Goal: Task Accomplishment & Management: Manage account settings

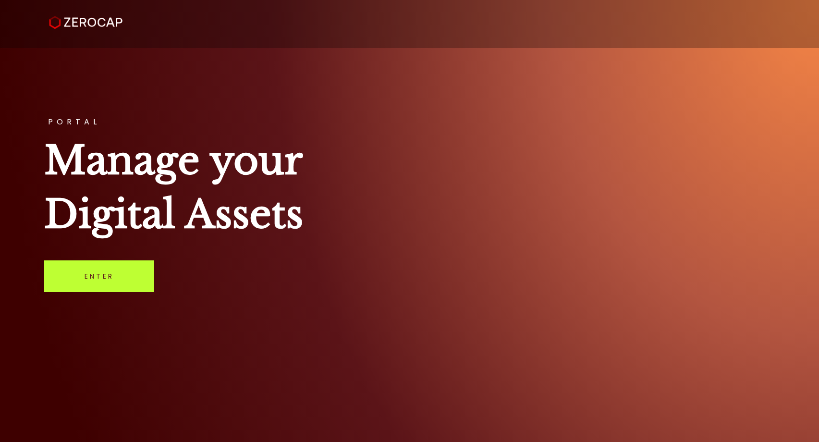
click at [89, 280] on link "Enter" at bounding box center [99, 276] width 110 height 32
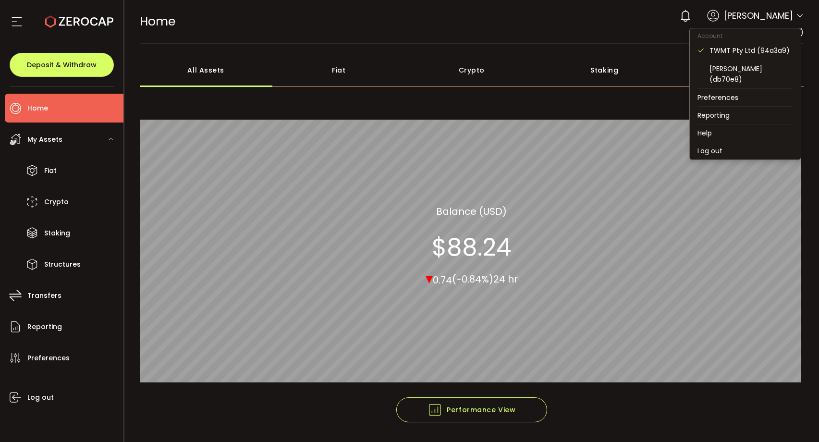
click at [796, 17] on icon at bounding box center [800, 16] width 8 height 8
click at [731, 69] on div "[PERSON_NAME] (db70e8)" at bounding box center [751, 73] width 84 height 21
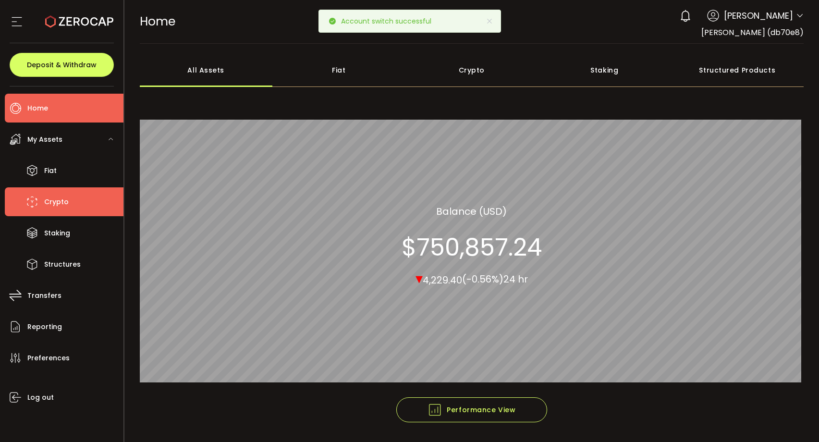
click at [64, 205] on span "Crypto" at bounding box center [56, 202] width 24 height 14
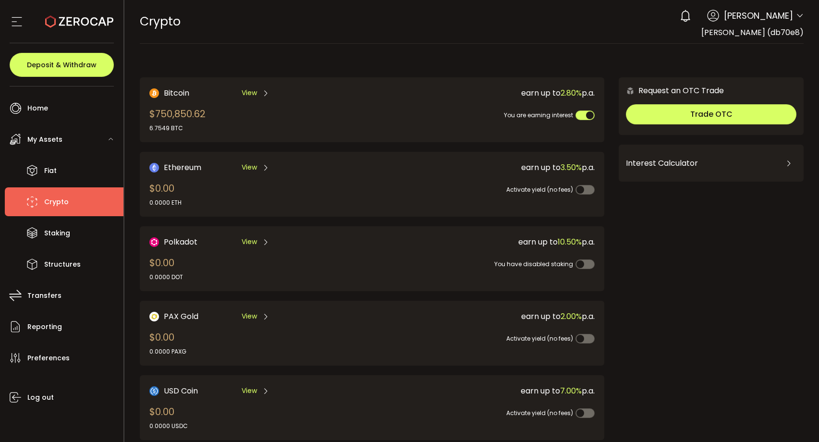
click at [248, 92] on span "View" at bounding box center [249, 93] width 15 height 10
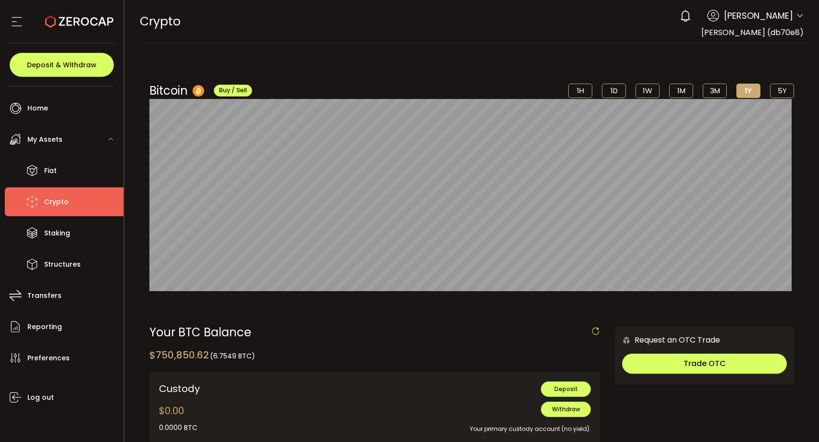
click at [796, 18] on icon at bounding box center [800, 16] width 8 height 8
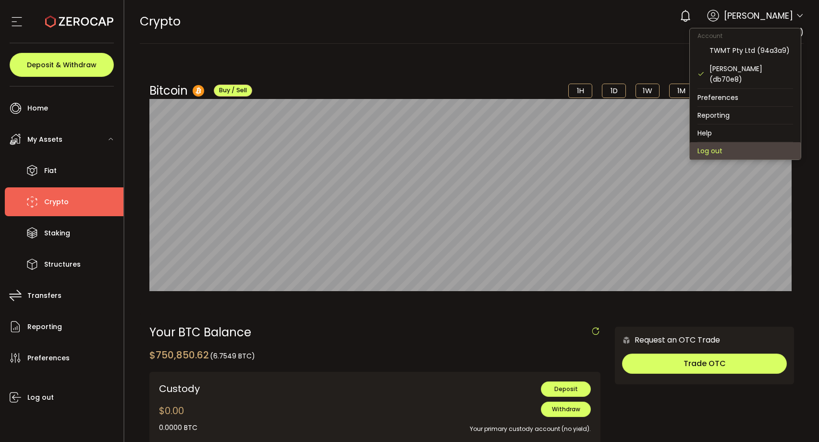
click at [718, 142] on li "Log out" at bounding box center [745, 150] width 111 height 17
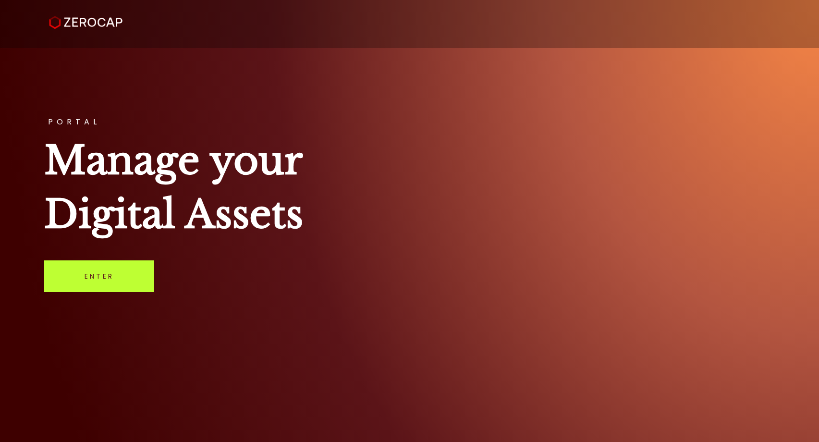
click at [133, 276] on link "Enter" at bounding box center [99, 276] width 110 height 32
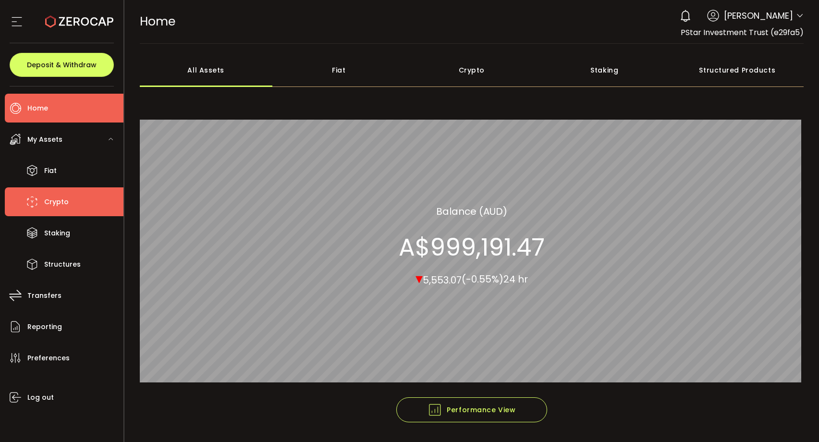
click at [73, 202] on li "Crypto" at bounding box center [64, 201] width 119 height 29
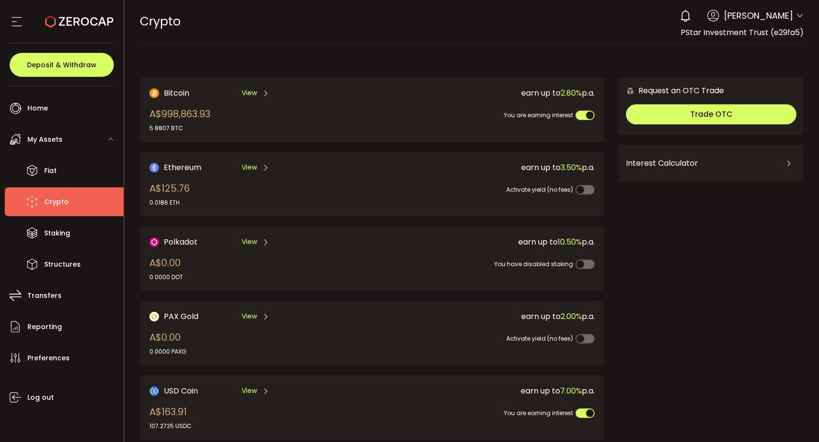
click at [250, 94] on span "View" at bounding box center [249, 93] width 15 height 10
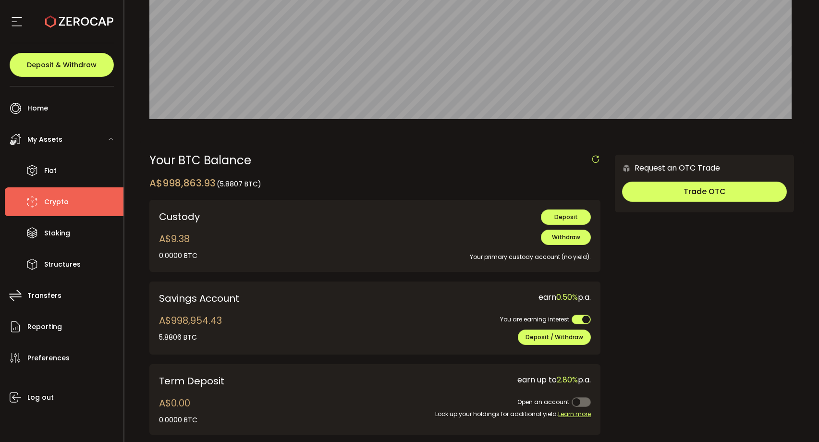
scroll to position [185, 0]
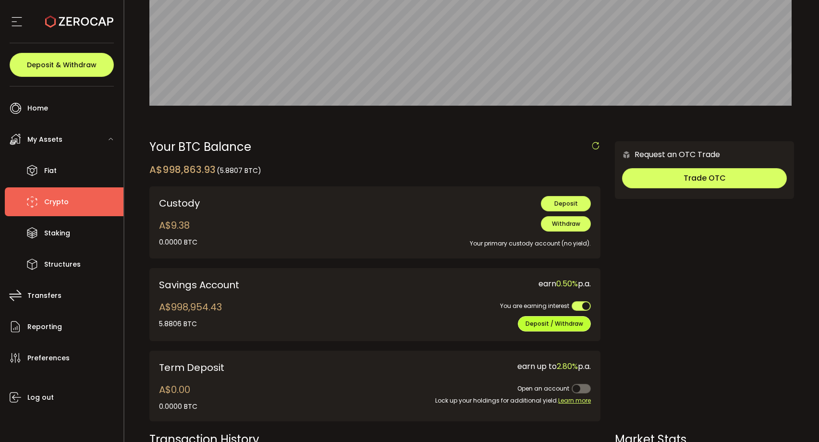
click at [563, 319] on span "Deposit / Withdraw" at bounding box center [554, 323] width 58 height 8
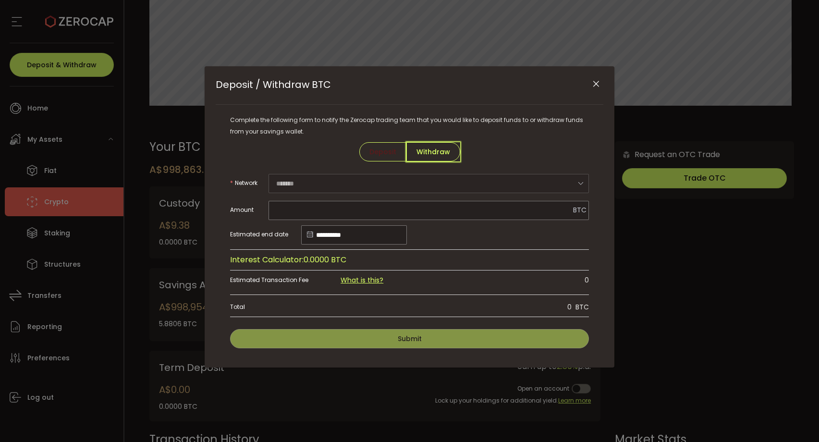
click at [441, 152] on span "Withdraw" at bounding box center [433, 151] width 54 height 19
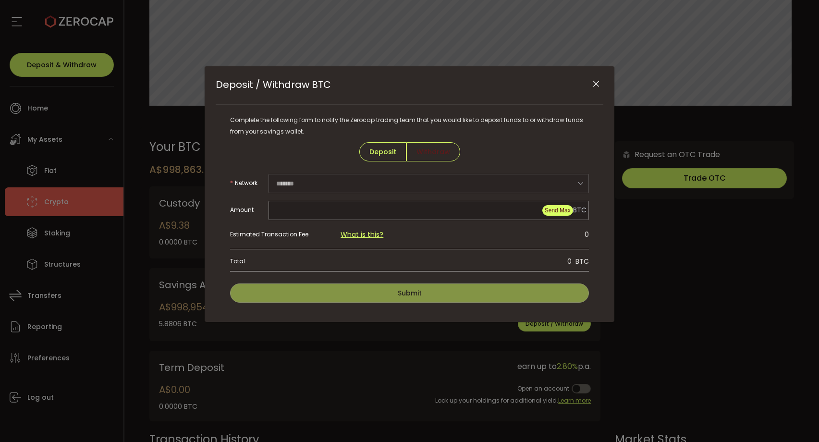
click at [559, 209] on span "Send Max" at bounding box center [558, 210] width 26 height 7
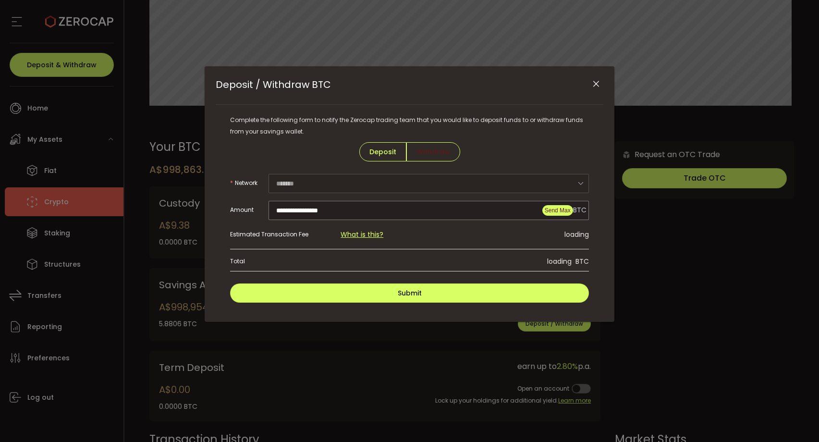
type input "**********"
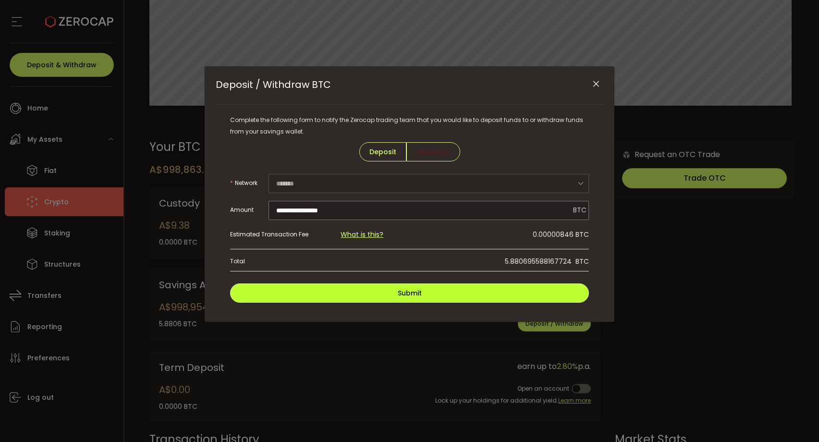
click at [443, 296] on button "Submit" at bounding box center [409, 292] width 359 height 19
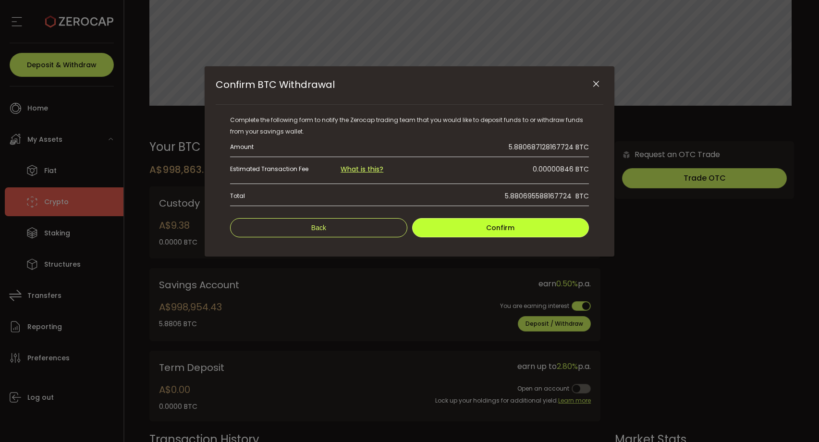
click at [509, 228] on span "Confirm" at bounding box center [500, 228] width 28 height 10
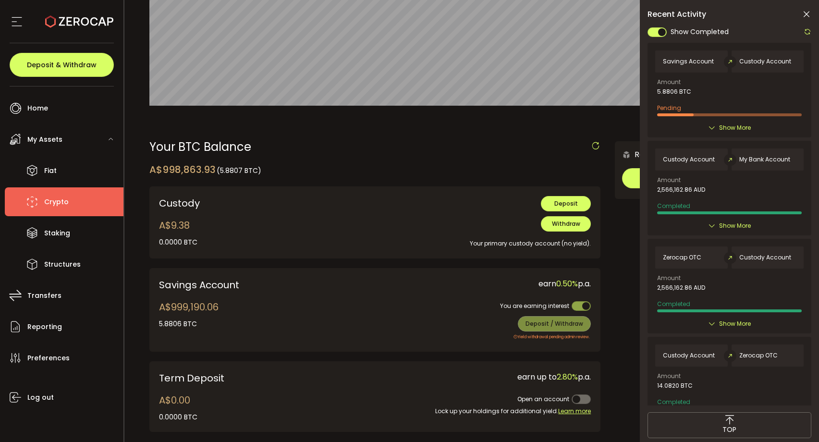
click at [721, 127] on span "Show More" at bounding box center [735, 128] width 32 height 10
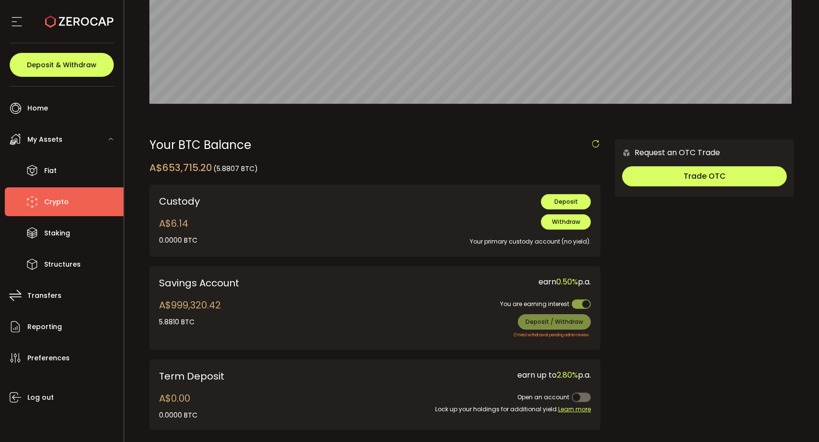
scroll to position [188, 0]
